Goal: Information Seeking & Learning: Learn about a topic

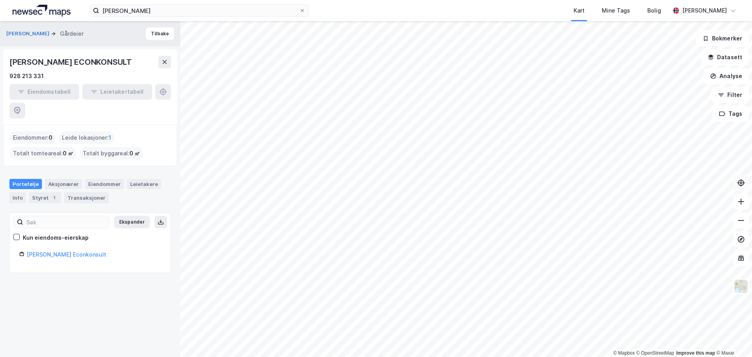
click at [739, 188] on button at bounding box center [741, 183] width 16 height 16
click at [740, 184] on icon at bounding box center [741, 183] width 8 height 8
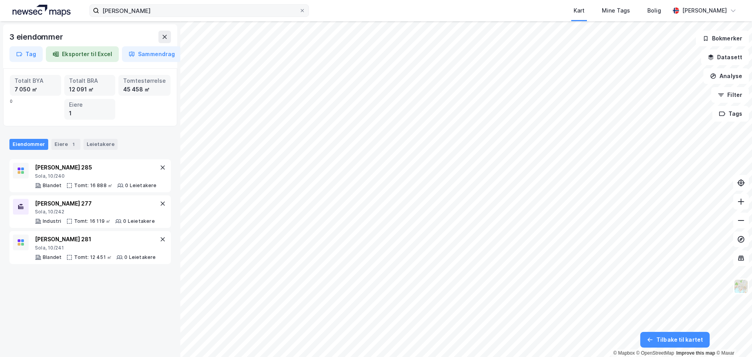
click at [302, 9] on icon at bounding box center [302, 10] width 5 height 5
click at [299, 9] on input "[PERSON_NAME]" at bounding box center [199, 11] width 200 height 12
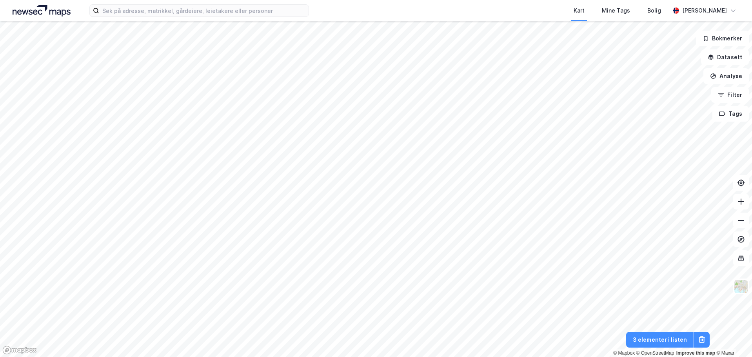
click at [331, 18] on div "Kart Mine Tags [PERSON_NAME]" at bounding box center [376, 10] width 752 height 21
